Goal: Use online tool/utility: Use online tool/utility

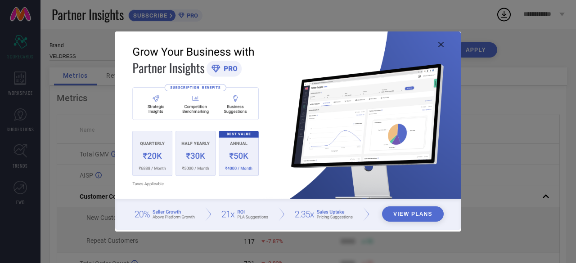
click at [439, 42] on icon at bounding box center [440, 44] width 5 height 5
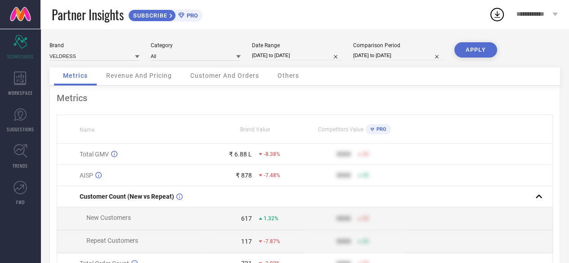
select select "8"
select select "2025"
select select "9"
select select "2025"
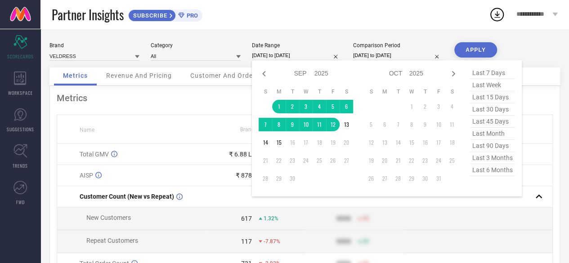
click at [305, 54] on input "[DATE] to [DATE]" at bounding box center [297, 55] width 90 height 9
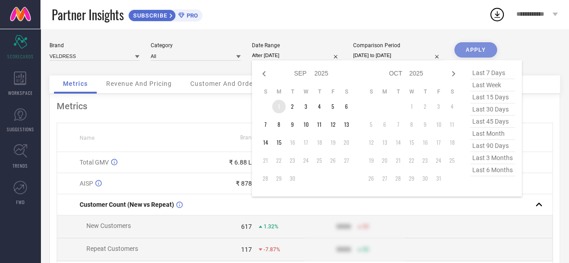
click at [277, 104] on td "1" at bounding box center [279, 107] width 14 height 14
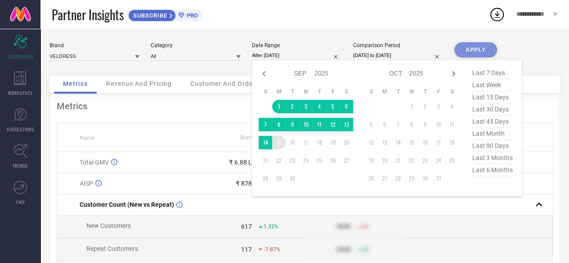
type input "[DATE] to [DATE]"
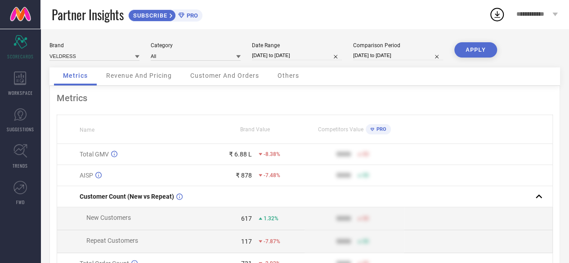
click at [367, 47] on div "Comparison Period" at bounding box center [398, 45] width 90 height 6
select select "7"
select select "2025"
select select "8"
select select "2025"
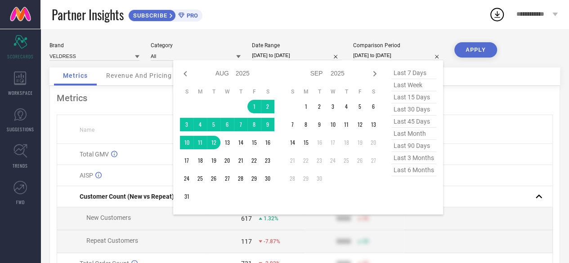
click at [367, 57] on input "[DATE] to [DATE]" at bounding box center [398, 55] width 90 height 9
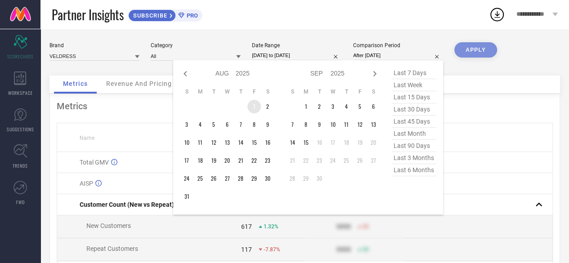
click at [253, 106] on td "1" at bounding box center [255, 107] width 14 height 14
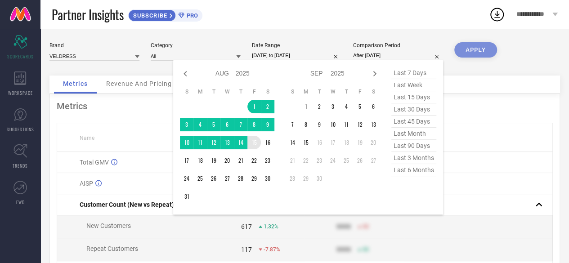
type input "[DATE] to [DATE]"
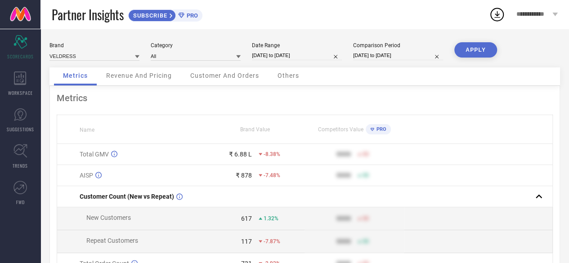
click at [472, 49] on button "APPLY" at bounding box center [476, 49] width 43 height 15
select select "7"
select select "2025"
select select "8"
select select "2025"
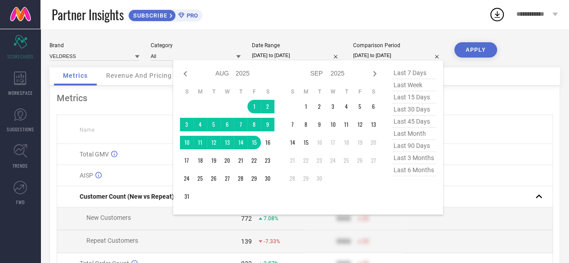
click at [377, 57] on input "[DATE] to [DATE]" at bounding box center [398, 55] width 90 height 9
click at [186, 73] on icon at bounding box center [185, 73] width 11 height 11
select select "6"
select select "2025"
select select "7"
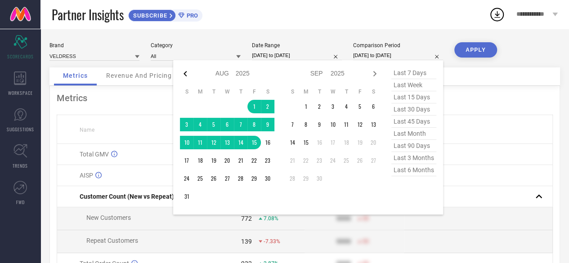
select select "2025"
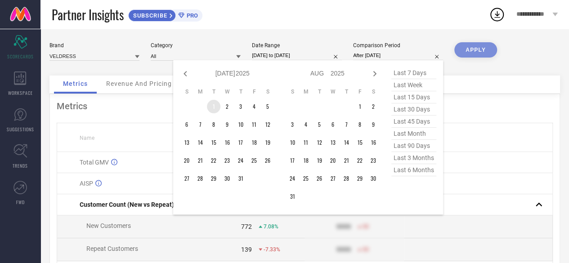
click at [215, 106] on td "1" at bounding box center [214, 107] width 14 height 14
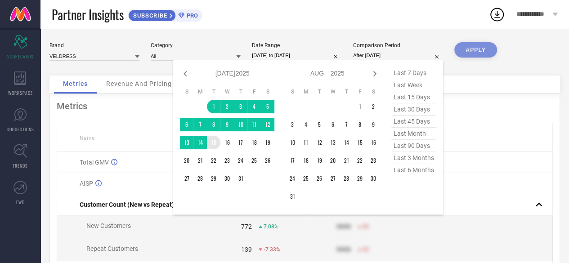
type input "[DATE] to [DATE]"
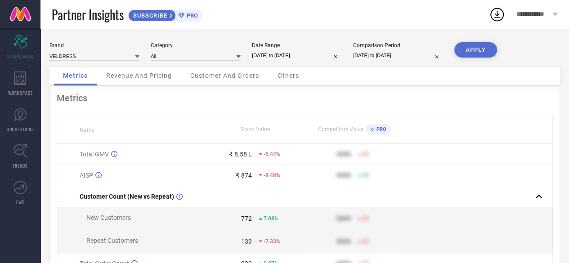
click at [477, 53] on button "APPLY" at bounding box center [476, 49] width 43 height 15
click at [377, 51] on div "Comparison Period [DATE] to [DATE]" at bounding box center [398, 51] width 90 height 18
drag, startPoint x: 377, startPoint y: 51, endPoint x: 377, endPoint y: 58, distance: 7.2
click at [377, 58] on div "Comparison Period [DATE] to [DATE]" at bounding box center [398, 51] width 90 height 18
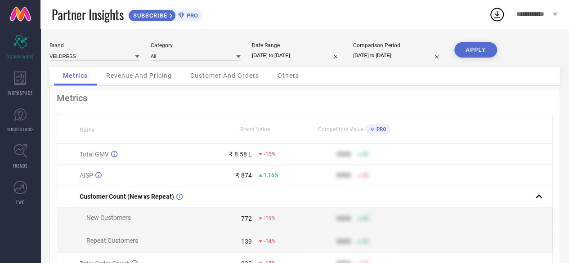
select select "6"
select select "2025"
select select "7"
select select "2025"
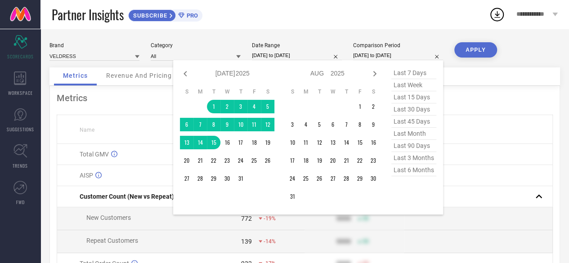
click at [377, 58] on input "[DATE] to [DATE]" at bounding box center [398, 55] width 90 height 9
click at [186, 69] on icon at bounding box center [185, 73] width 11 height 11
select select "5"
select select "2025"
select select "6"
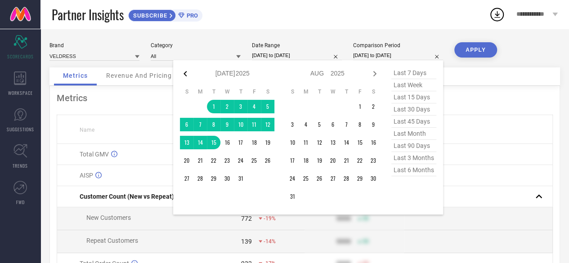
select select "2025"
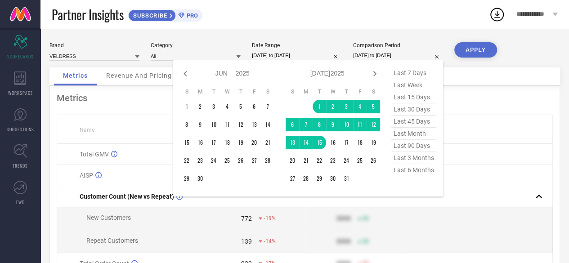
click at [186, 69] on icon at bounding box center [185, 73] width 11 height 11
select select "4"
select select "2025"
select select "5"
select select "2025"
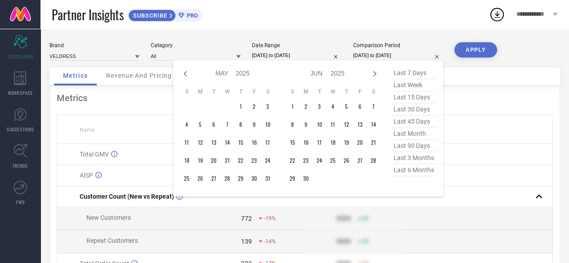
click at [186, 69] on icon at bounding box center [185, 73] width 11 height 11
select select "3"
select select "2025"
select select "4"
select select "2025"
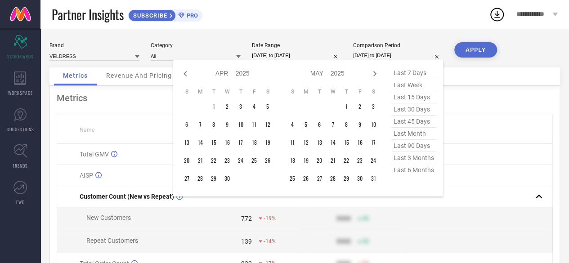
click at [186, 69] on icon at bounding box center [185, 73] width 11 height 11
select select "2"
select select "2025"
select select "3"
select select "2025"
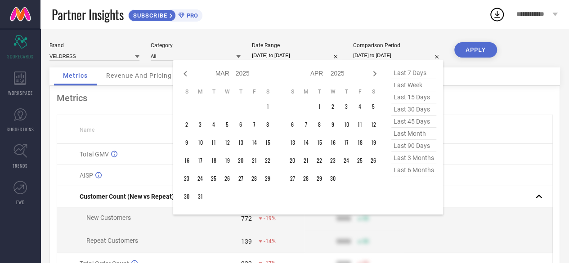
click at [186, 69] on icon at bounding box center [185, 73] width 11 height 11
select select "1"
select select "2025"
select select "2"
select select "2025"
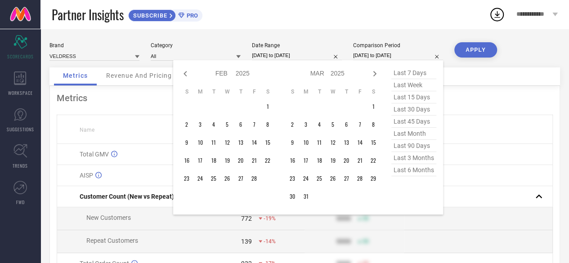
click at [186, 69] on icon at bounding box center [185, 73] width 11 height 11
select select "2025"
select select "1"
select select "2025"
click at [186, 69] on icon at bounding box center [185, 73] width 11 height 11
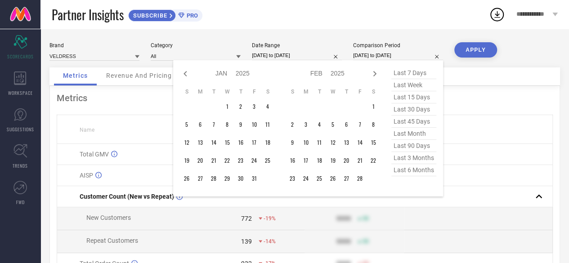
select select "10"
select select "2024"
select select "11"
select select "2024"
click at [186, 69] on icon at bounding box center [185, 73] width 11 height 11
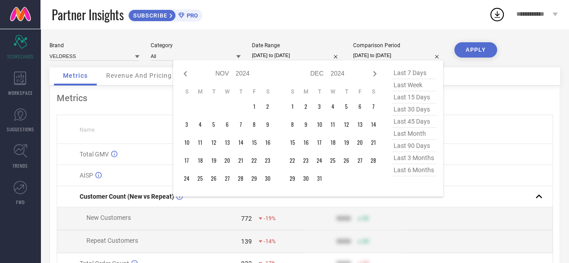
select select "9"
select select "2024"
select select "10"
select select "2024"
click at [186, 72] on icon at bounding box center [185, 73] width 3 height 5
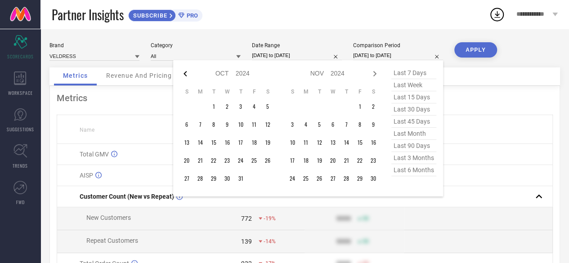
select select "8"
select select "2024"
select select "9"
select select "2024"
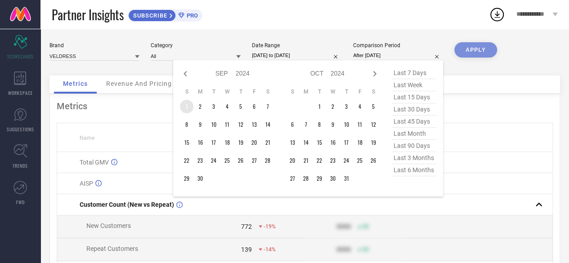
click at [187, 106] on td "1" at bounding box center [187, 107] width 14 height 14
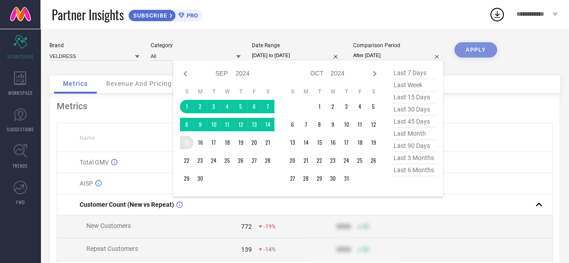
type input "[DATE] to [DATE]"
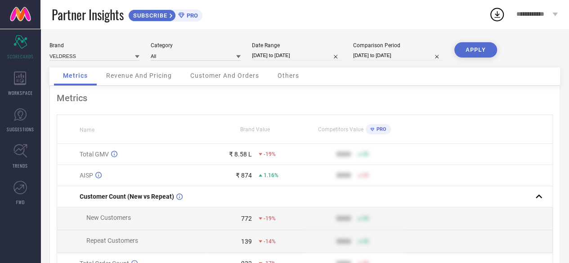
click at [468, 49] on button "APPLY" at bounding box center [476, 49] width 43 height 15
